Goal: Find specific page/section: Find specific page/section

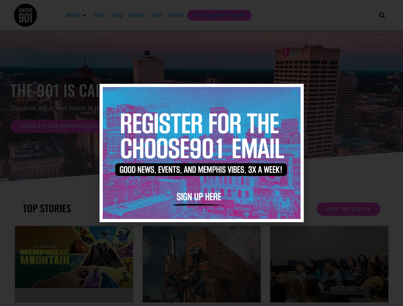
scroll to position [1459, 0]
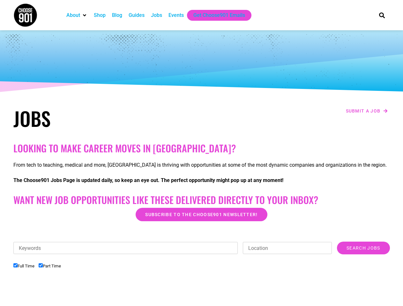
click at [201, 153] on h2 "Looking to make career moves in [GEOGRAPHIC_DATA]?" at bounding box center [201, 148] width 376 height 11
click at [202, 274] on div "Keywords Location Category Administrative Communication Counseling Creative Cus…" at bounding box center [201, 276] width 376 height 69
click at [202, 257] on div "Keywords Location Category Administrative Communication Counseling Creative Cus…" at bounding box center [201, 251] width 376 height 19
